Goal: Task Accomplishment & Management: Manage account settings

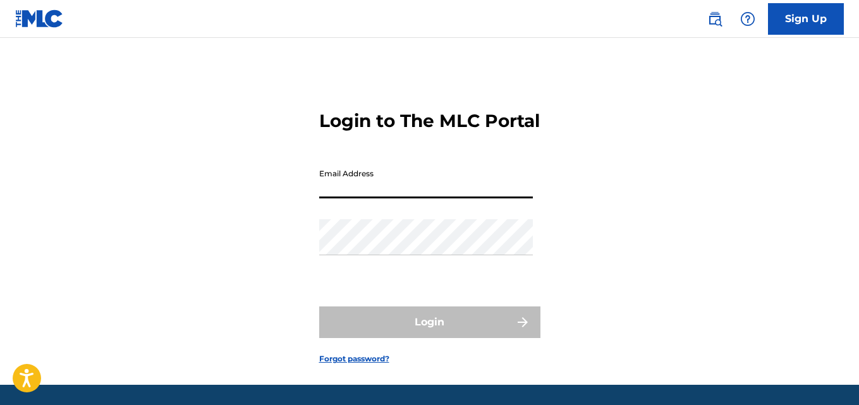
click at [394, 199] on input "Email Address" at bounding box center [426, 180] width 214 height 36
type input "[EMAIL_ADDRESS][DOMAIN_NAME]"
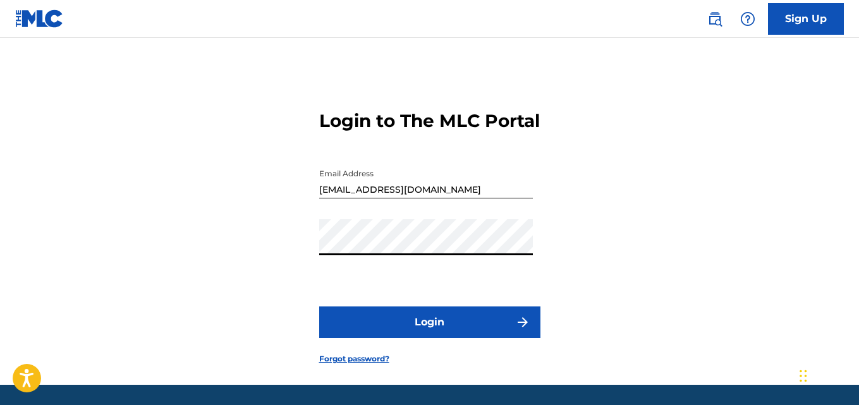
click at [427, 338] on button "Login" at bounding box center [429, 323] width 221 height 32
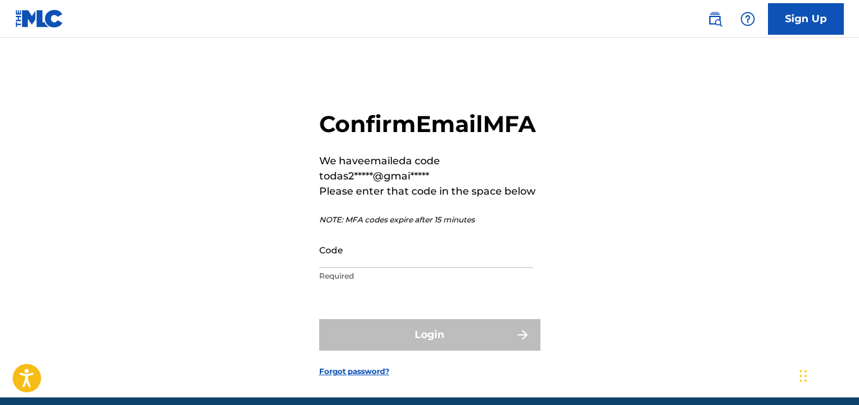
click at [372, 268] on input "Code" at bounding box center [426, 250] width 214 height 36
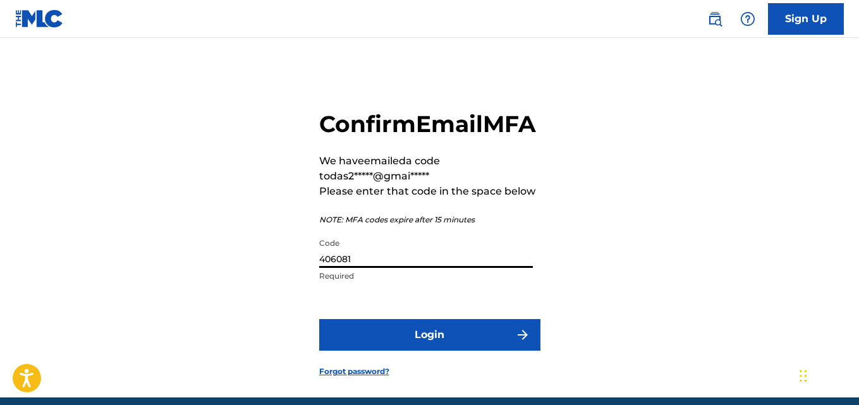
type input "406081"
click at [389, 346] on form "Confirm Email MFA We have emailed a code to das2*****@gmai***** Please enter th…" at bounding box center [429, 234] width 221 height 328
click at [391, 351] on button "Login" at bounding box center [429, 335] width 221 height 32
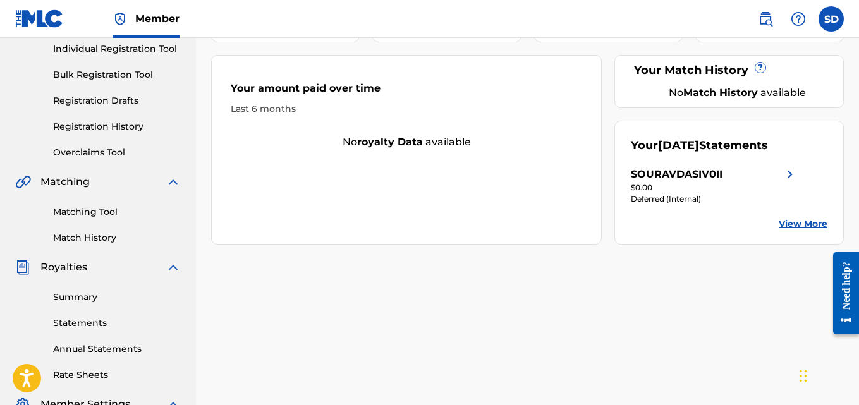
scroll to position [161, 0]
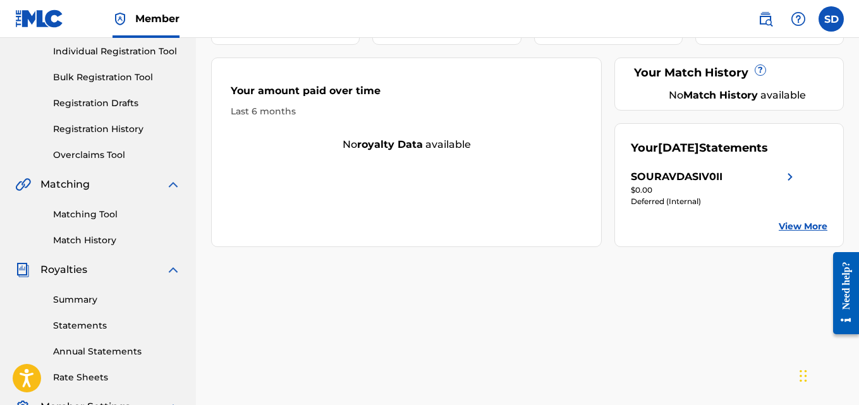
click at [786, 177] on img at bounding box center [790, 176] width 15 height 15
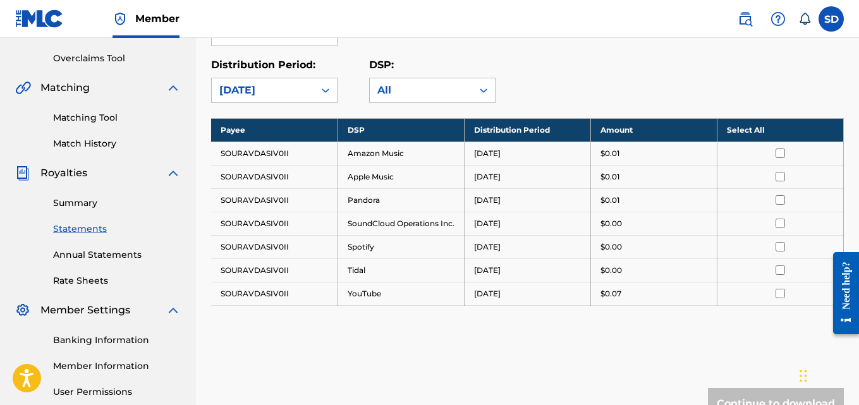
scroll to position [254, 0]
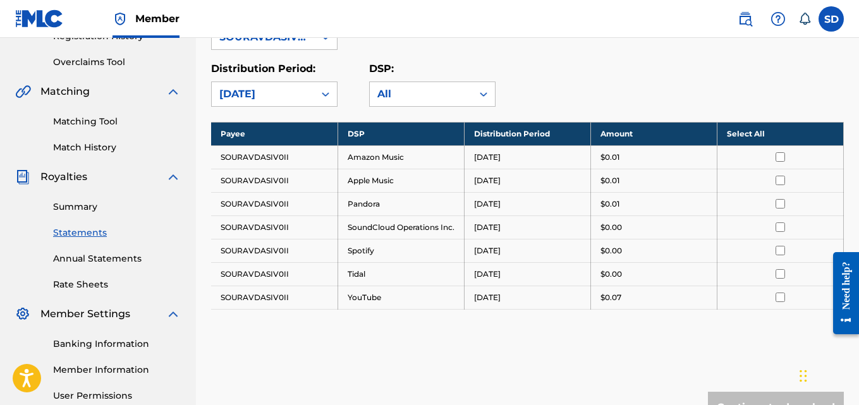
click at [85, 211] on link "Summary" at bounding box center [117, 206] width 128 height 13
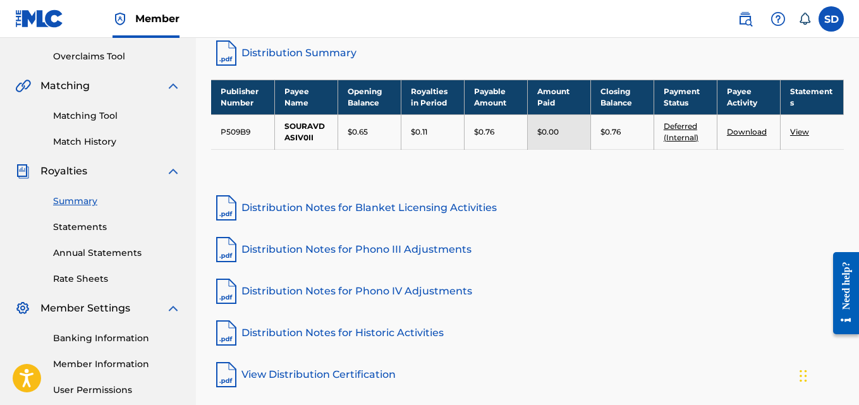
scroll to position [269, 0]
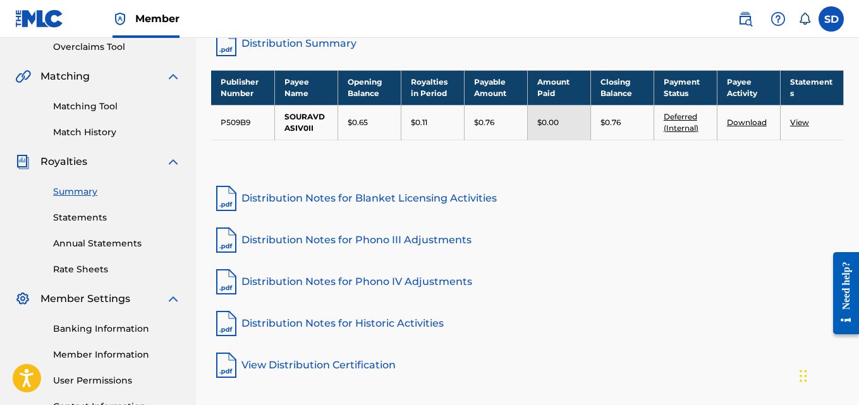
click at [748, 118] on link "Download" at bounding box center [747, 122] width 40 height 9
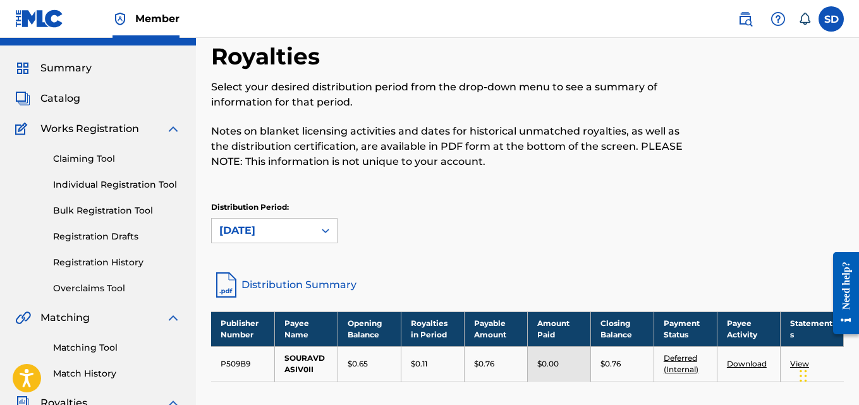
scroll to position [25, 0]
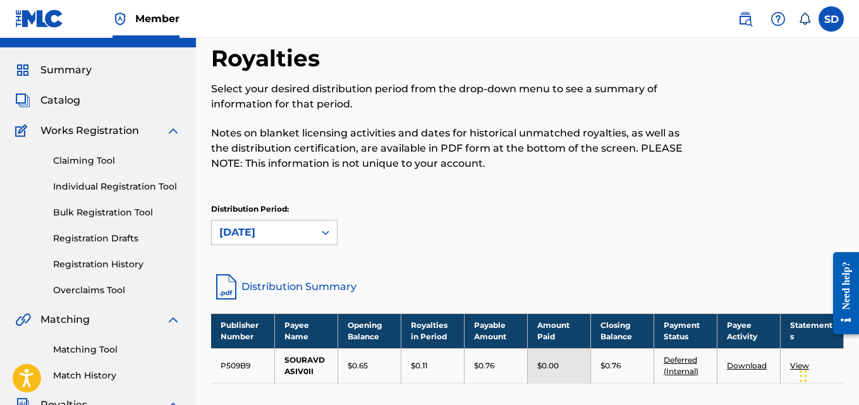
click at [122, 188] on link "Individual Registration Tool" at bounding box center [117, 186] width 128 height 13
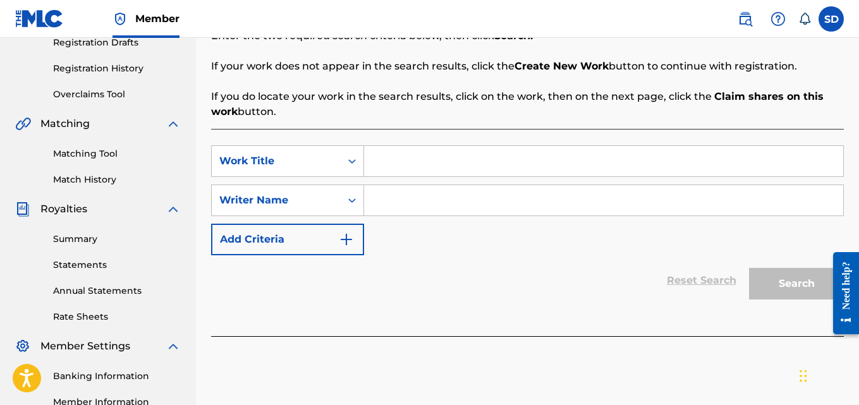
scroll to position [202, 0]
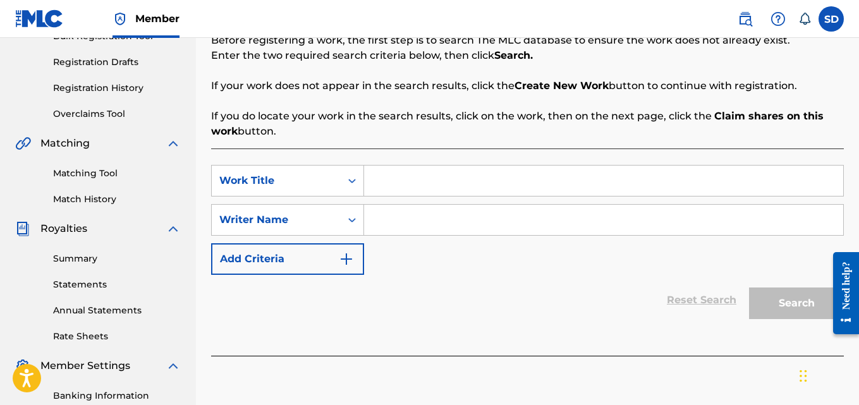
click at [826, 27] on label at bounding box center [831, 18] width 25 height 25
click at [831, 19] on input "SD [PERSON_NAME] [EMAIL_ADDRESS][DOMAIN_NAME] Notification Preferences Profile …" at bounding box center [831, 19] width 0 height 0
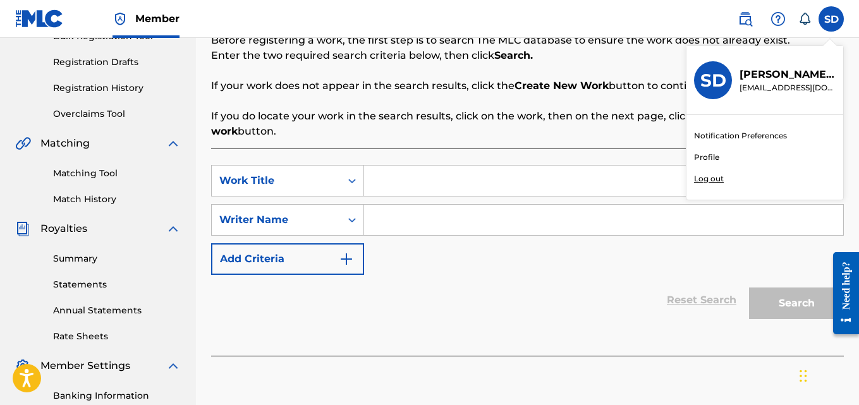
scroll to position [168, 0]
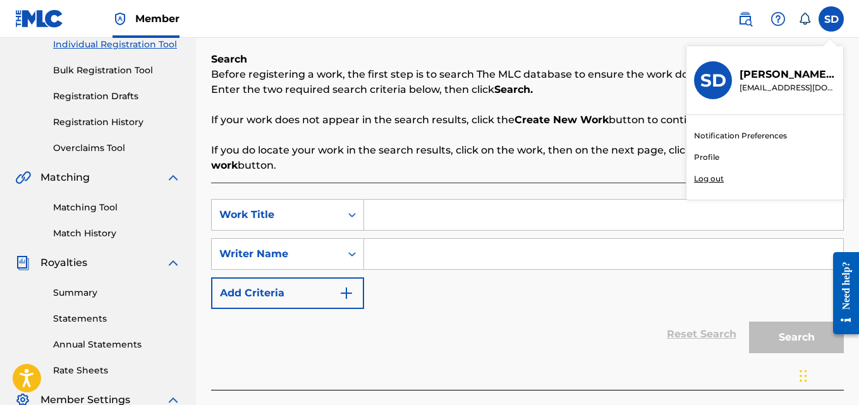
click at [824, 6] on div "SD SD [PERSON_NAME] [EMAIL_ADDRESS][DOMAIN_NAME] Notification Preferences Profi…" at bounding box center [784, 18] width 119 height 25
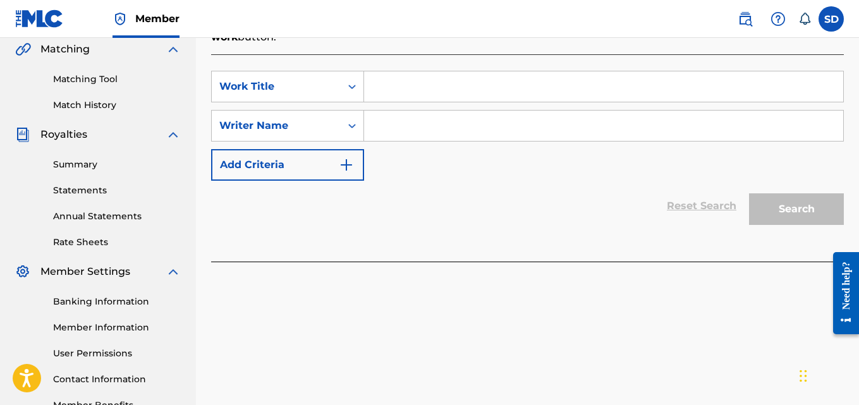
scroll to position [308, 0]
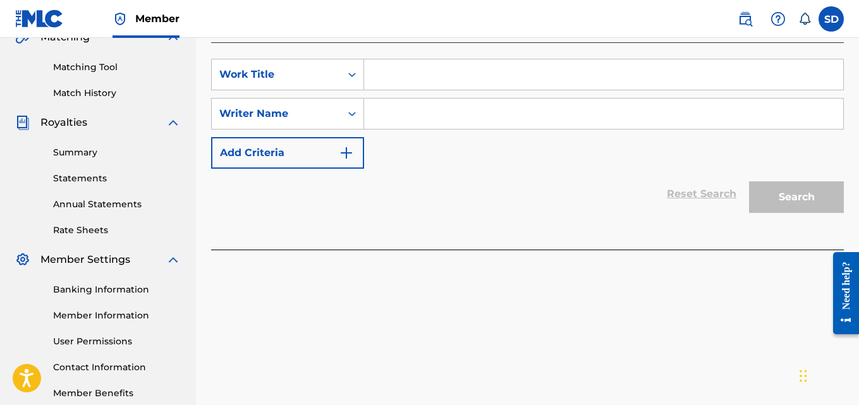
click at [89, 289] on link "Banking Information" at bounding box center [117, 289] width 128 height 13
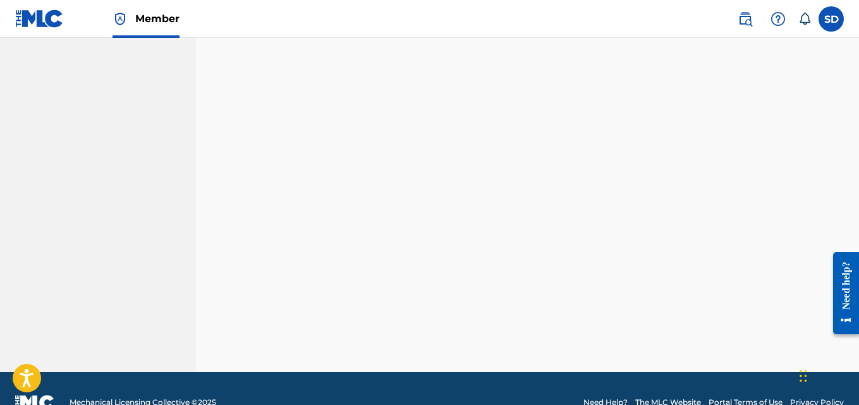
scroll to position [680, 0]
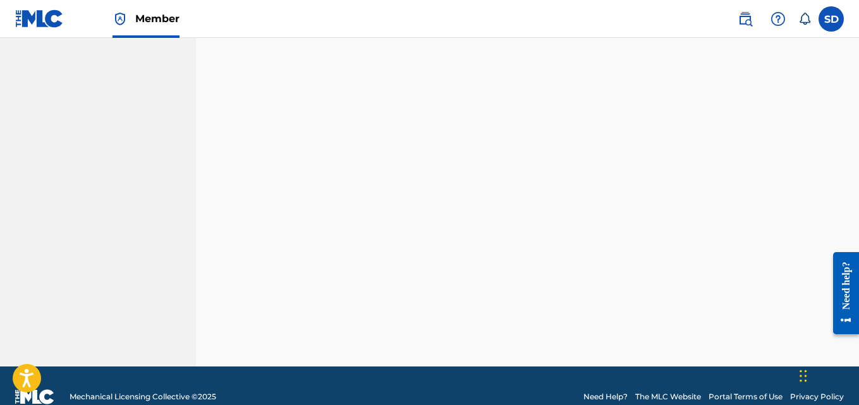
drag, startPoint x: 863, startPoint y: 137, endPoint x: 30, endPoint y: 90, distance: 834.5
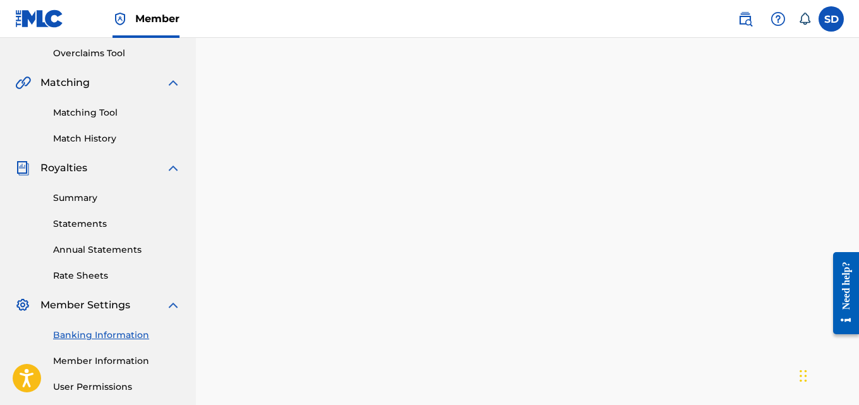
scroll to position [45, 0]
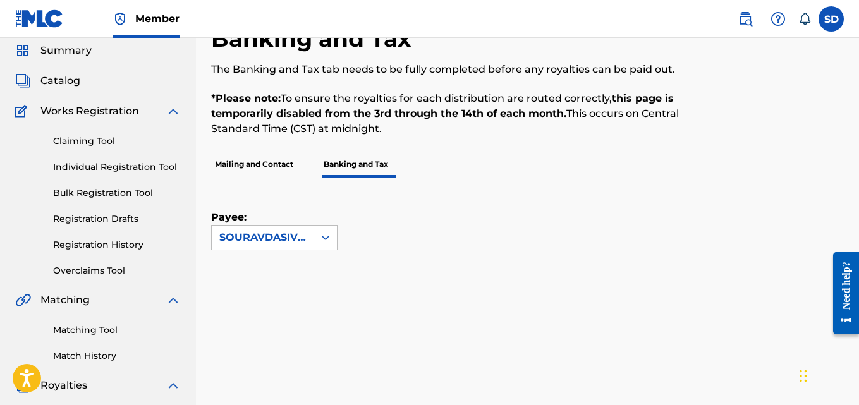
click at [94, 142] on link "Claiming Tool" at bounding box center [117, 141] width 128 height 13
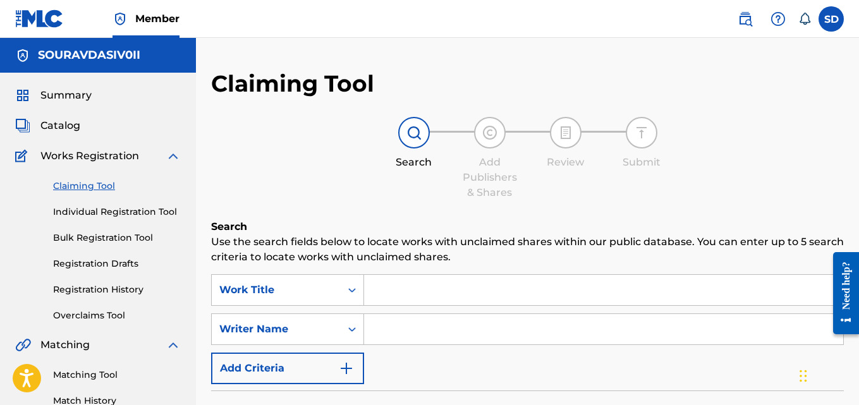
click at [61, 94] on span "Summary" at bounding box center [65, 95] width 51 height 15
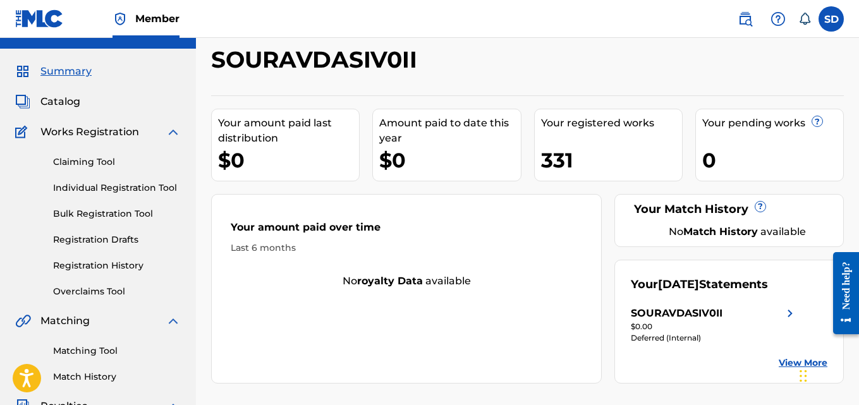
scroll to position [20, 0]
